Goal: Task Accomplishment & Management: Manage account settings

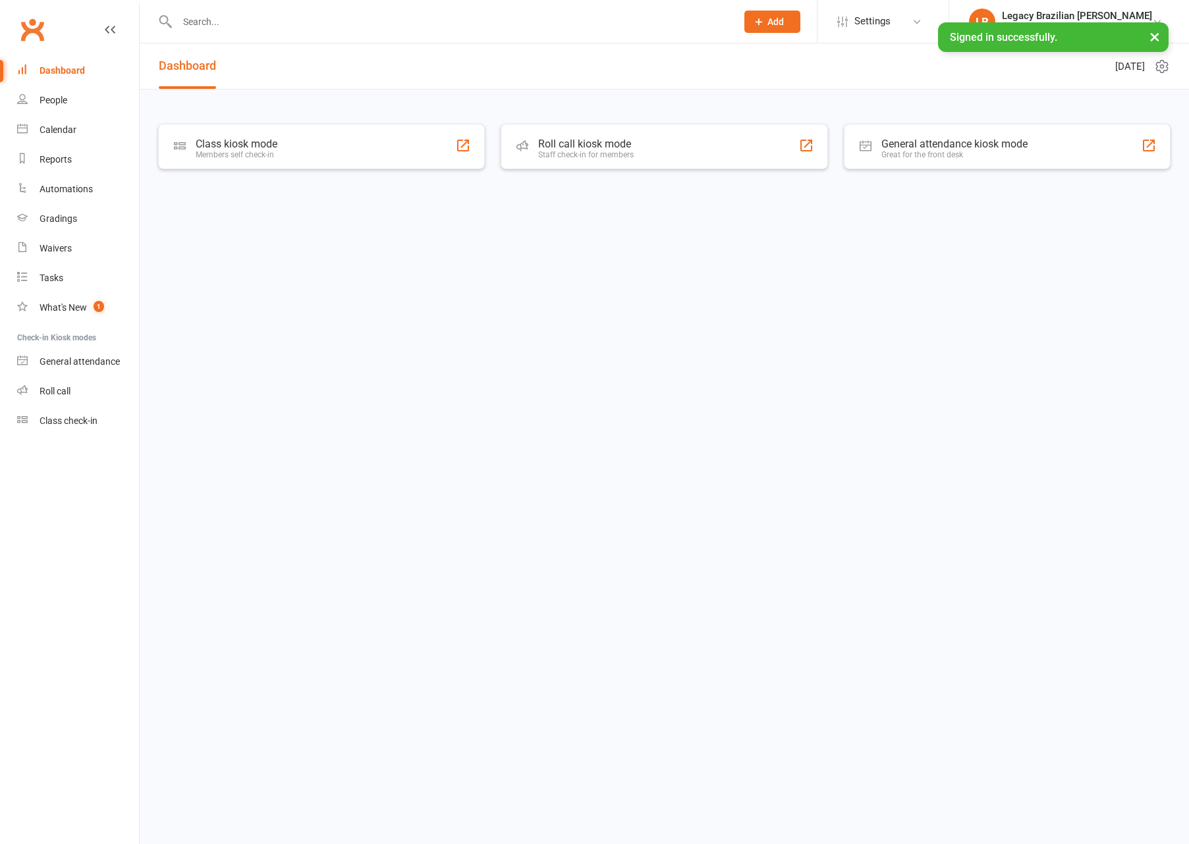
click at [310, 24] on input "text" at bounding box center [450, 22] width 554 height 18
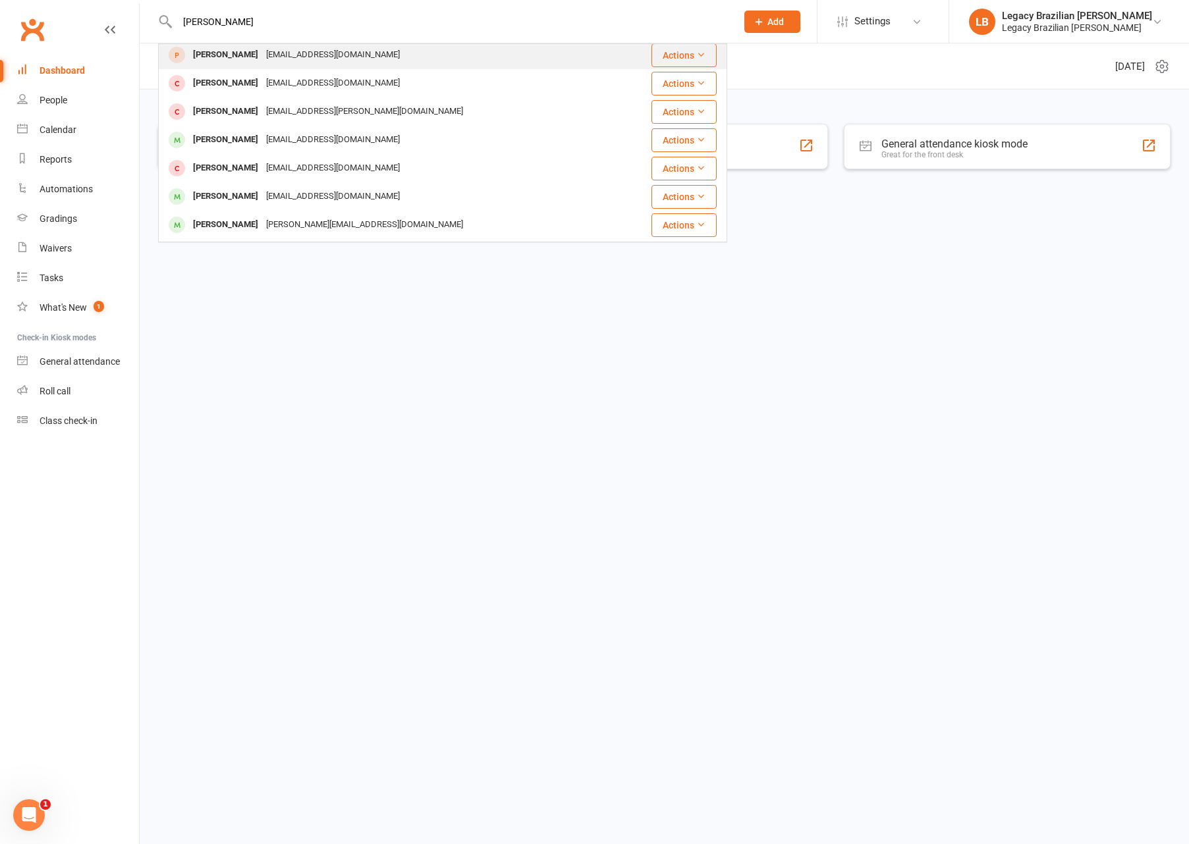
type input "[PERSON_NAME]"
click at [283, 62] on div "[EMAIL_ADDRESS][DOMAIN_NAME]" at bounding box center [333, 54] width 142 height 19
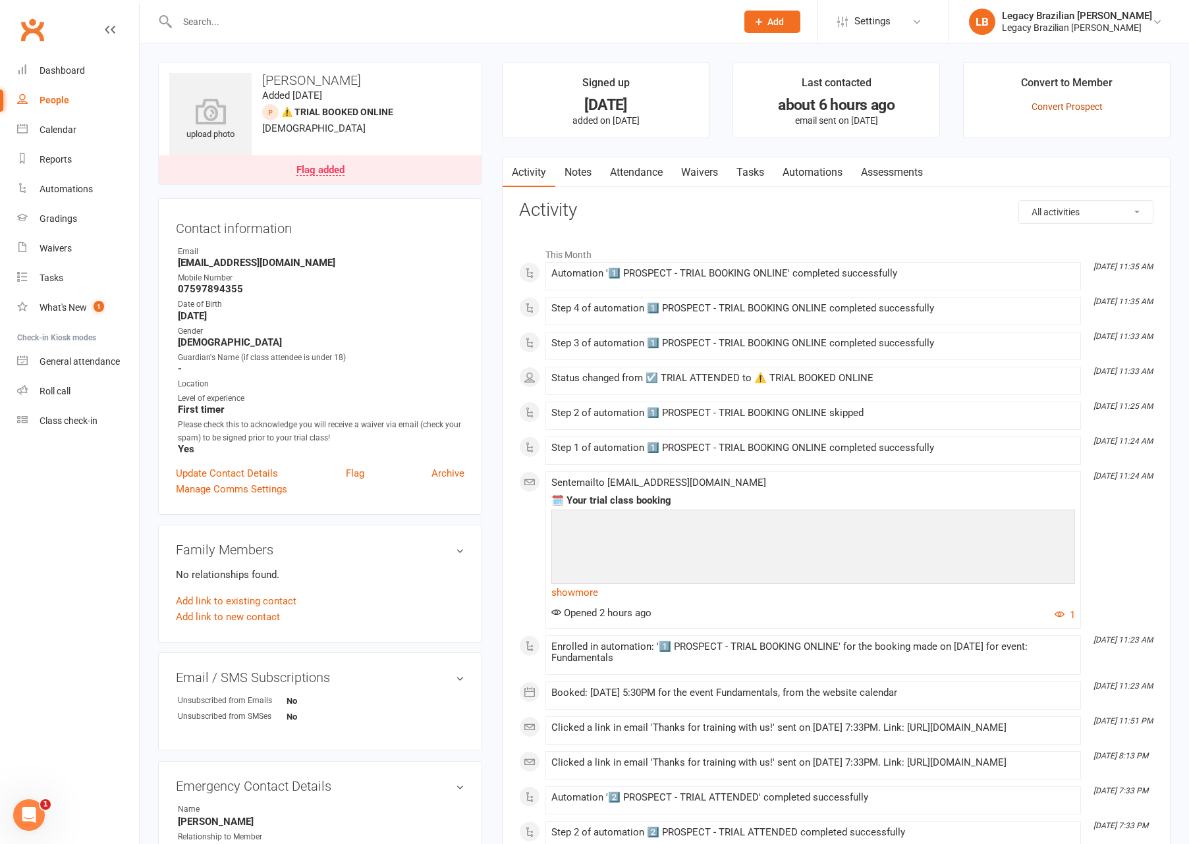
click at [1062, 109] on link "Convert Prospect" at bounding box center [1066, 106] width 71 height 11
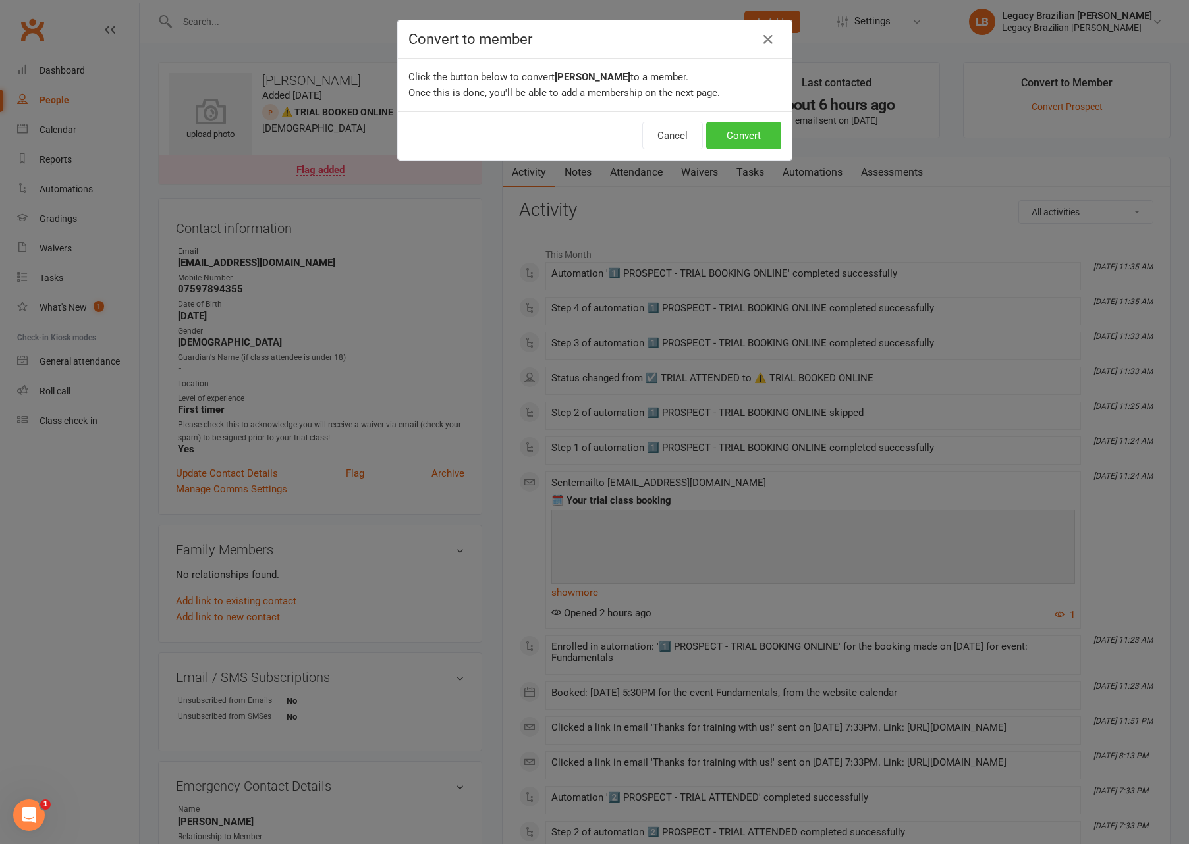
click at [747, 134] on button "Convert" at bounding box center [743, 136] width 75 height 28
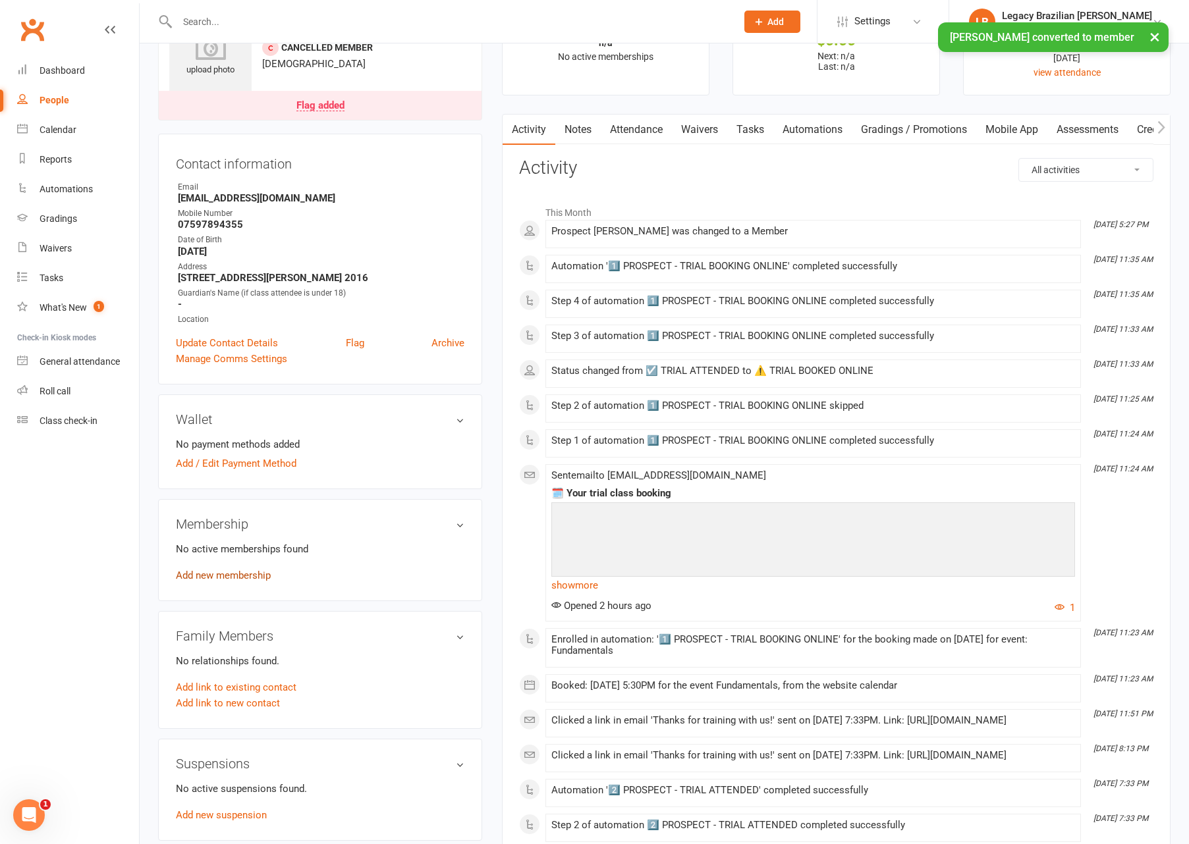
scroll to position [63, 0]
click at [247, 571] on link "Add new membership" at bounding box center [223, 577] width 95 height 12
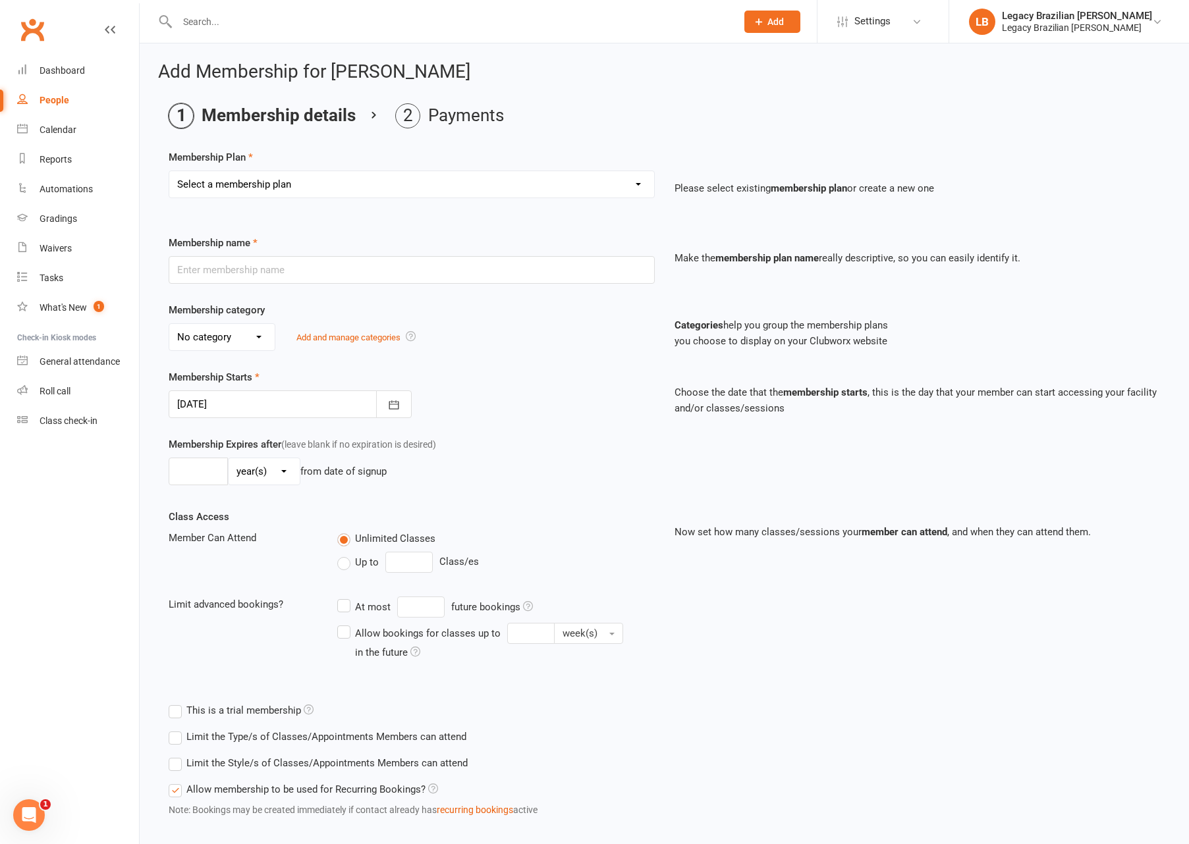
click at [226, 395] on div at bounding box center [290, 405] width 243 height 28
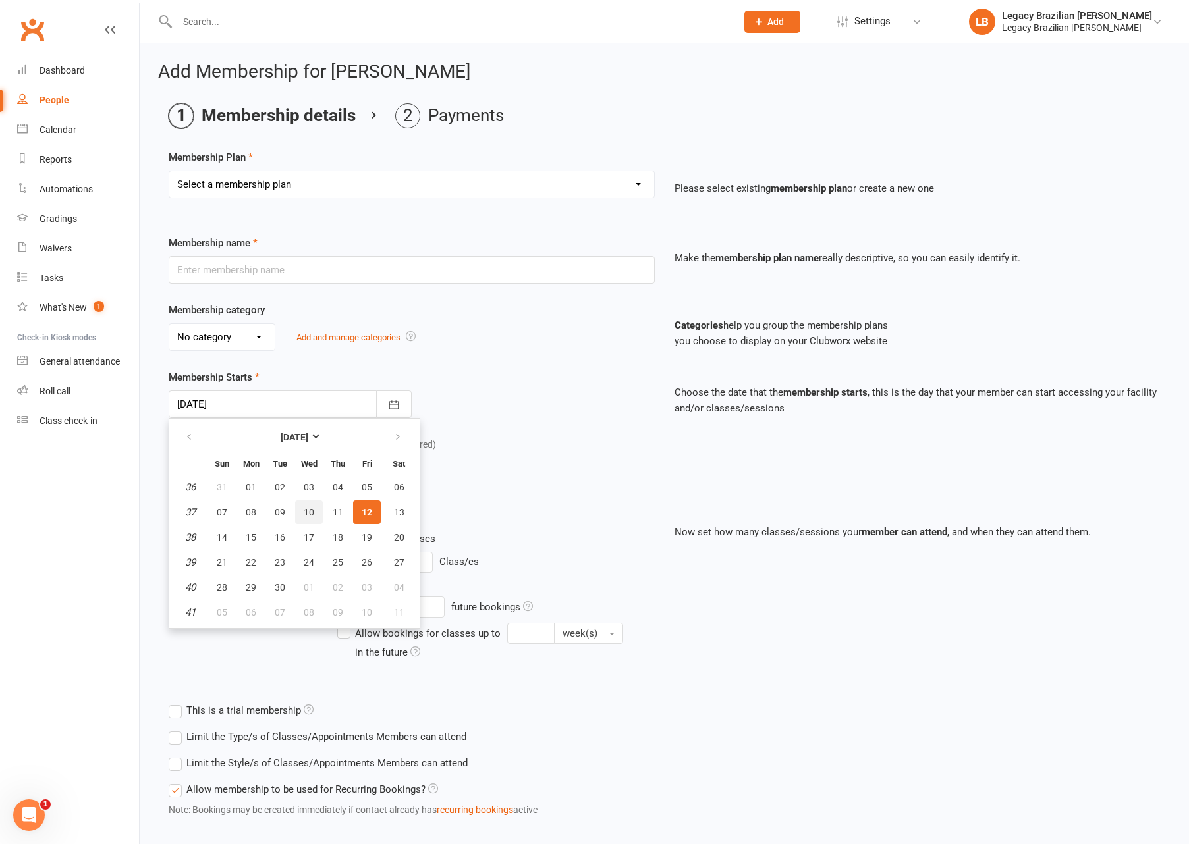
click at [305, 507] on span "10" at bounding box center [309, 512] width 11 height 11
type input "[DATE]"
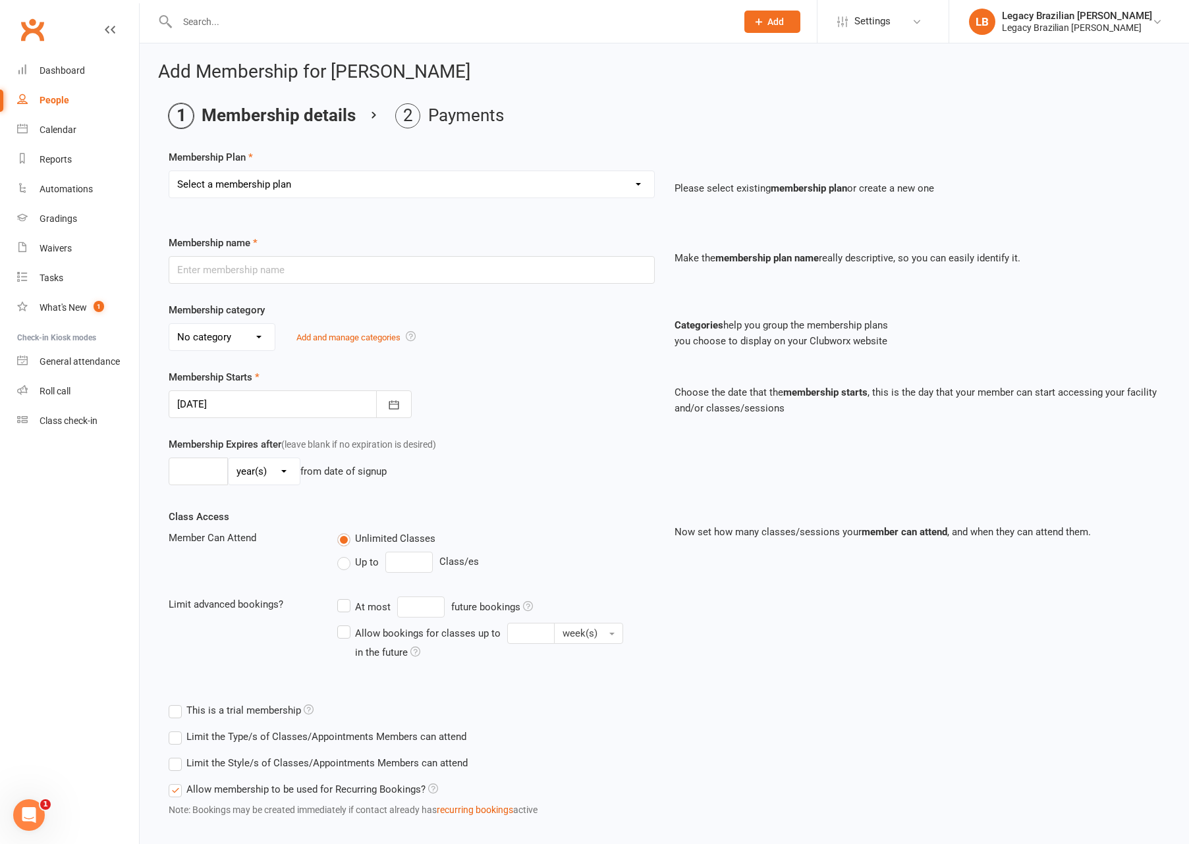
click at [271, 188] on select "Select a membership plan ADULT - CASUAL ADULT - 6 MONTHS ADULT - 9 MONTHS ADULT…" at bounding box center [411, 184] width 485 height 26
select select "21"
click at [169, 171] on select "Select a membership plan ADULT - CASUAL ADULT - 6 MONTHS ADULT - 9 MONTHS ADULT…" at bounding box center [411, 184] width 485 height 26
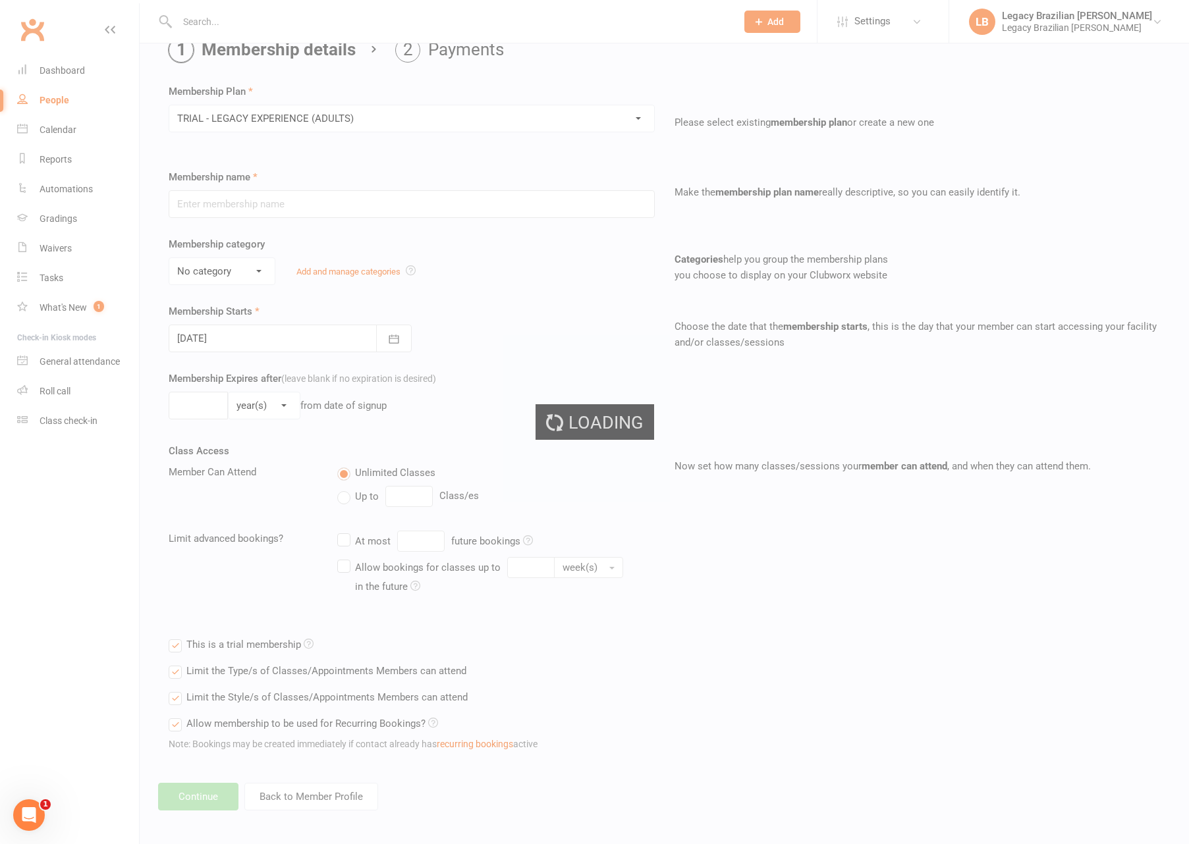
type input "TRIAL - LEGACY EXPERIENCE (ADULTS)"
select select "4"
type input "3"
select select "1"
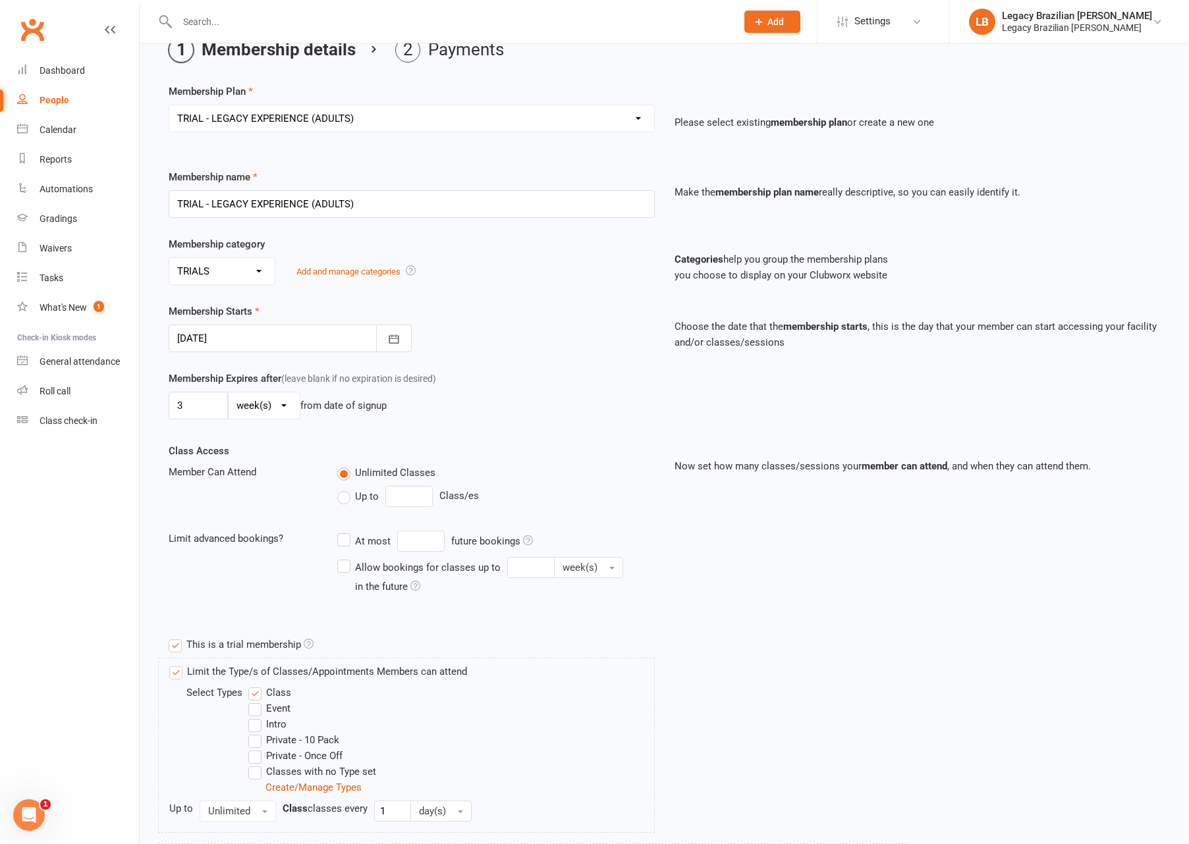
scroll to position [288, 0]
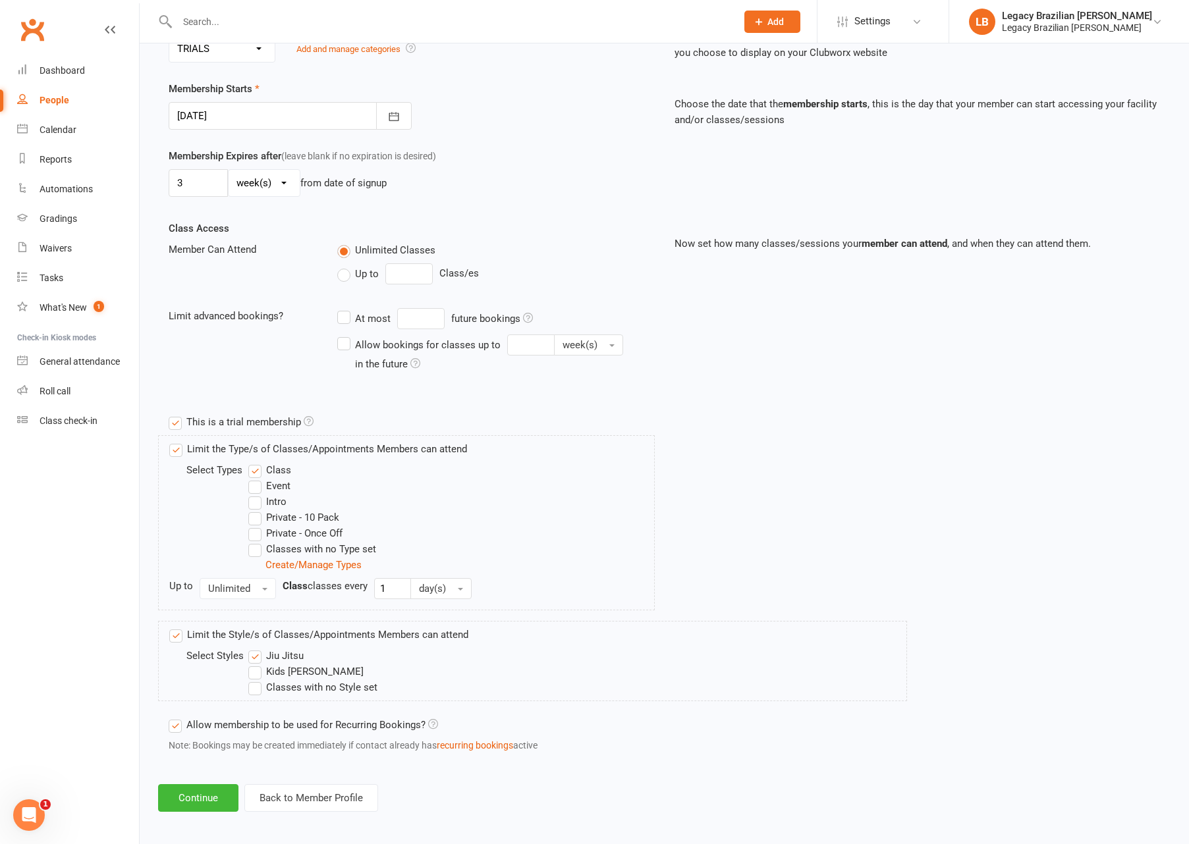
type input "[DATE]"
click at [188, 793] on button "Continue" at bounding box center [198, 798] width 80 height 28
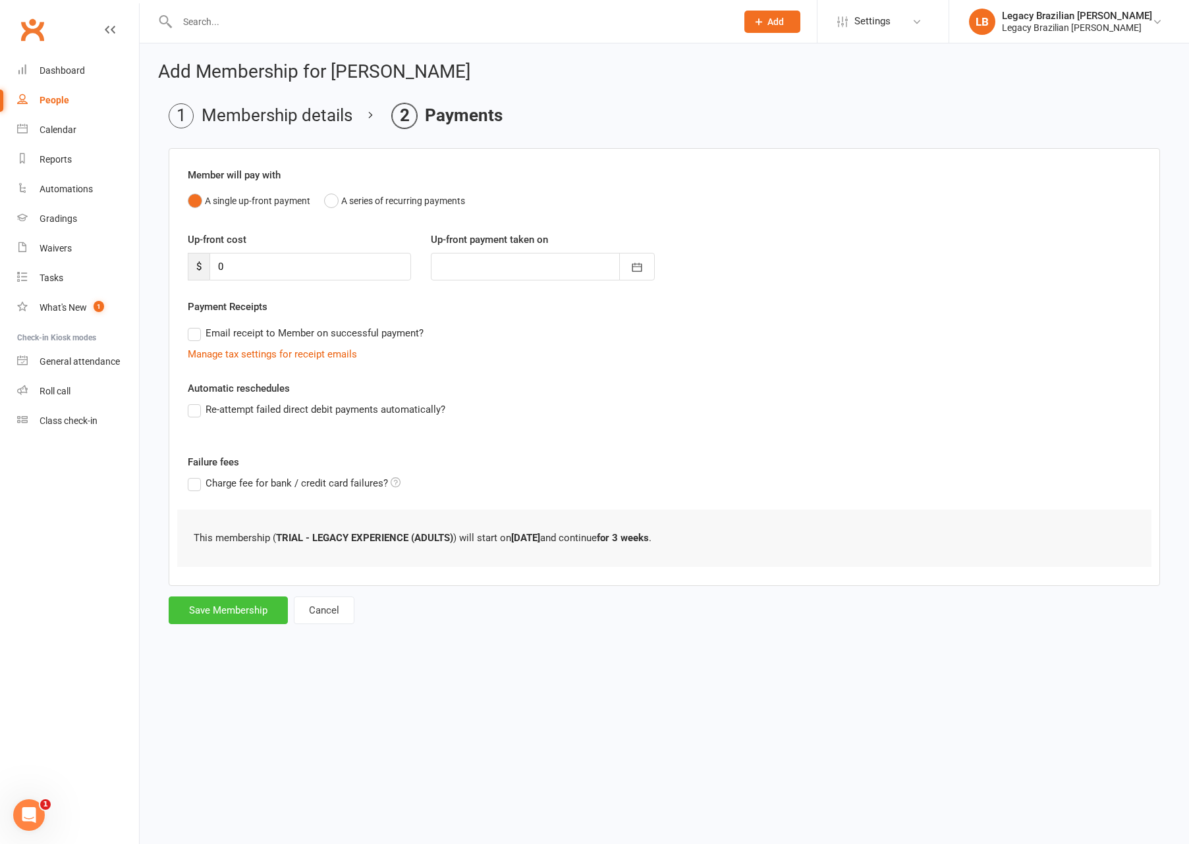
click at [224, 612] on button "Save Membership" at bounding box center [228, 611] width 119 height 28
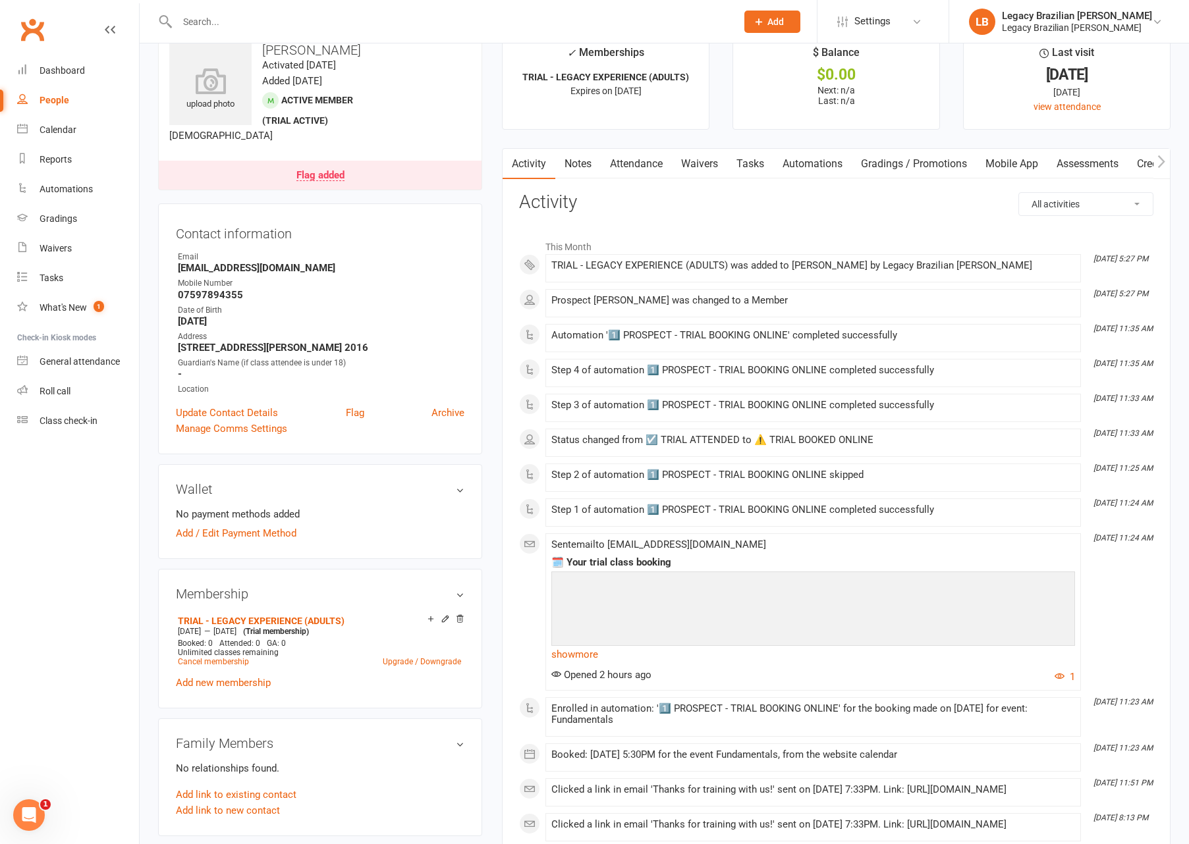
scroll to position [30, 0]
